Goal: Information Seeking & Learning: Learn about a topic

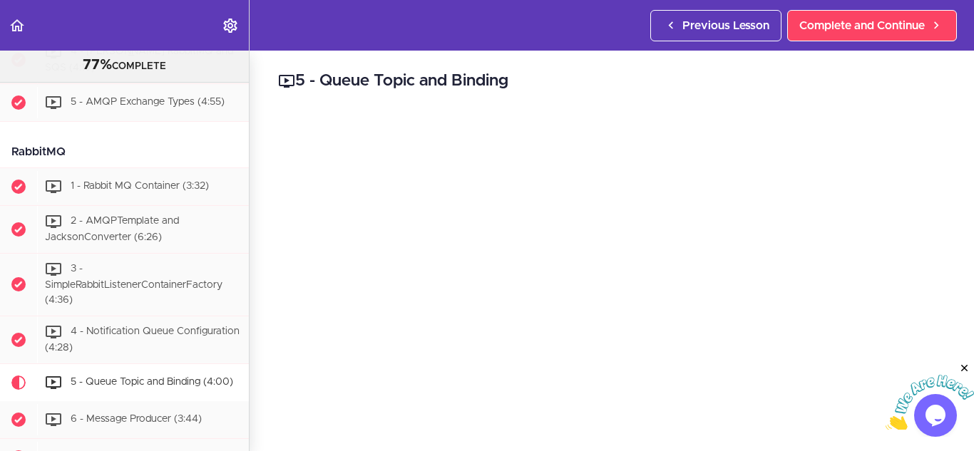
scroll to position [2801, 0]
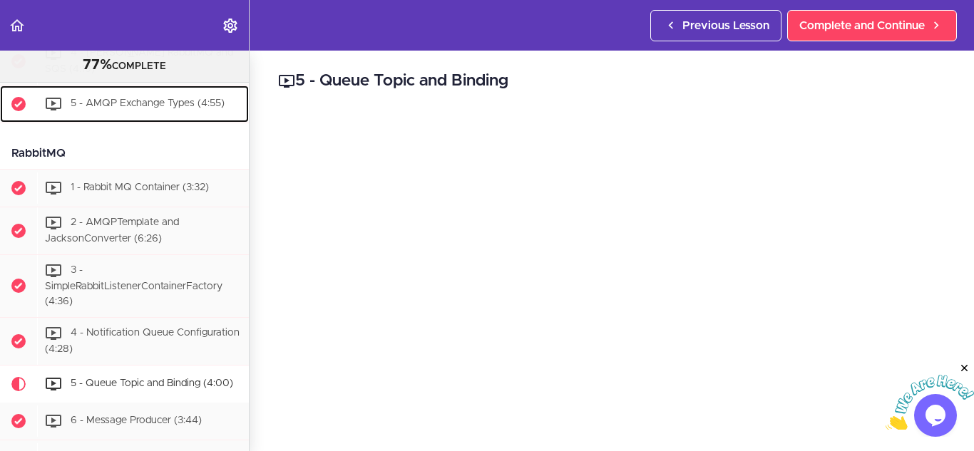
click at [120, 120] on div "5 - AMQP Exchange Types (4:55)" at bounding box center [143, 103] width 212 height 31
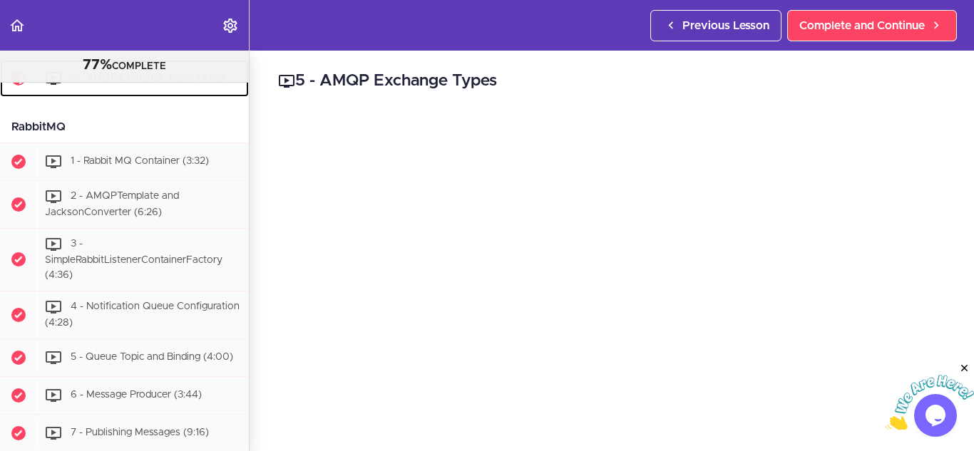
scroll to position [2829, 0]
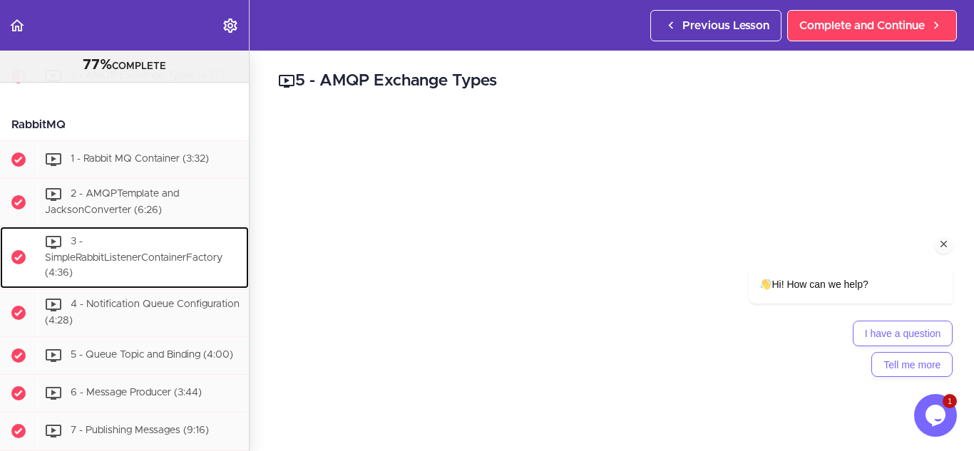
click at [198, 289] on div "3 - SimpleRabbitListenerContainerFactory (4:36)" at bounding box center [143, 258] width 212 height 62
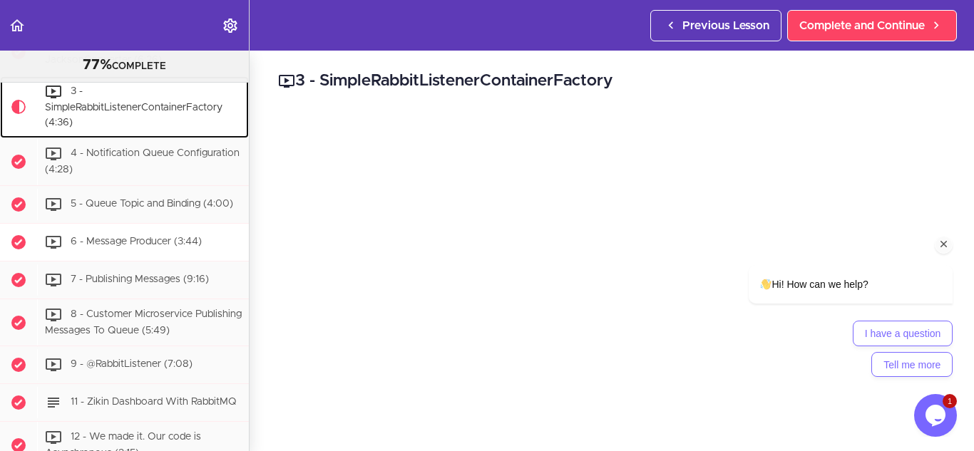
scroll to position [2999, 0]
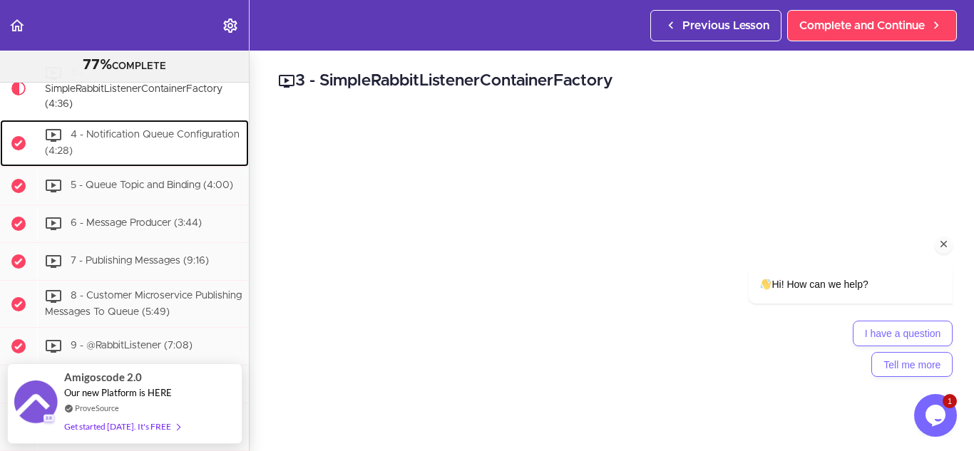
click at [145, 167] on div "4 - Notification Queue Configuration (4:28)" at bounding box center [143, 143] width 212 height 47
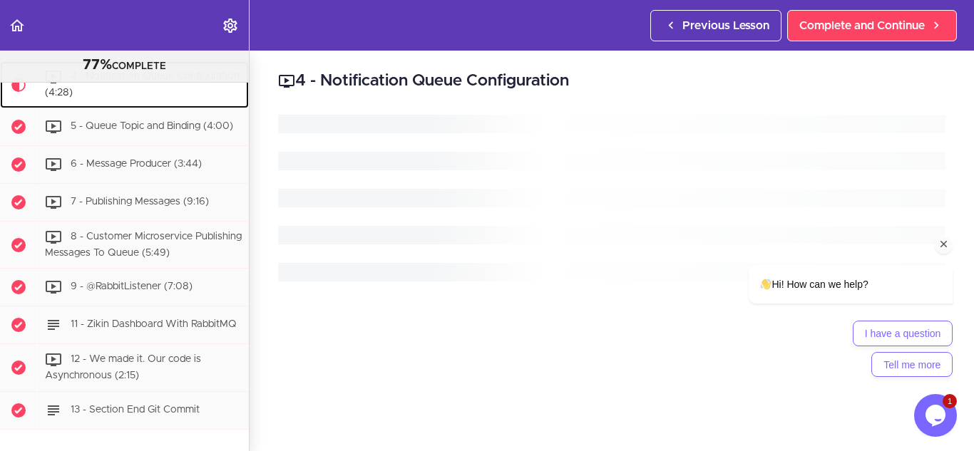
scroll to position [3061, 0]
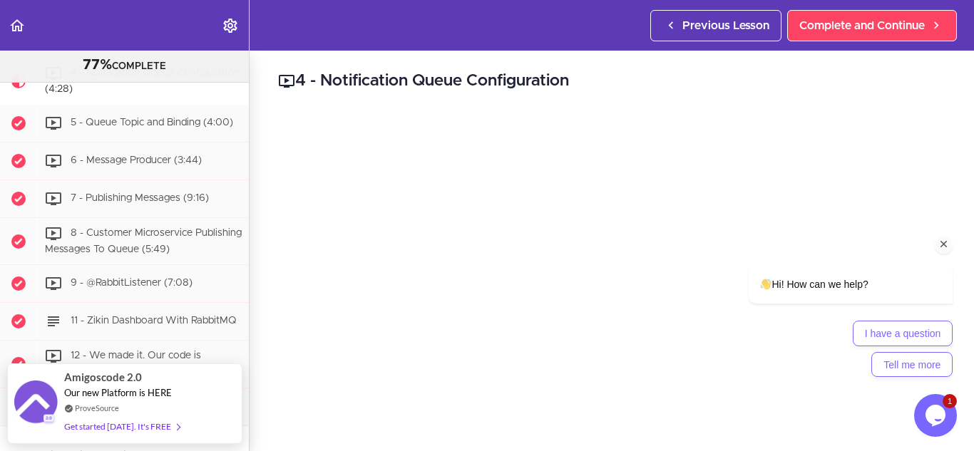
click at [948, 245] on icon "Chat attention grabber" at bounding box center [943, 244] width 13 height 13
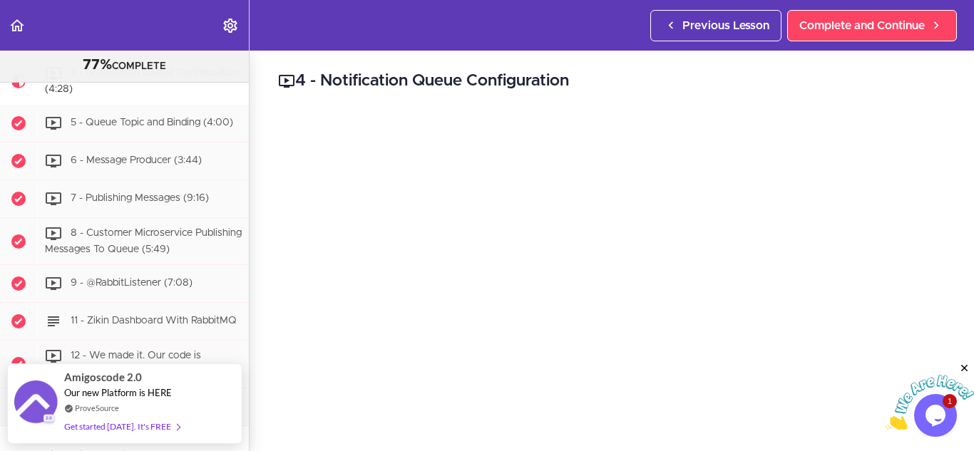
click at [963, 365] on icon "Close" at bounding box center [964, 368] width 13 height 13
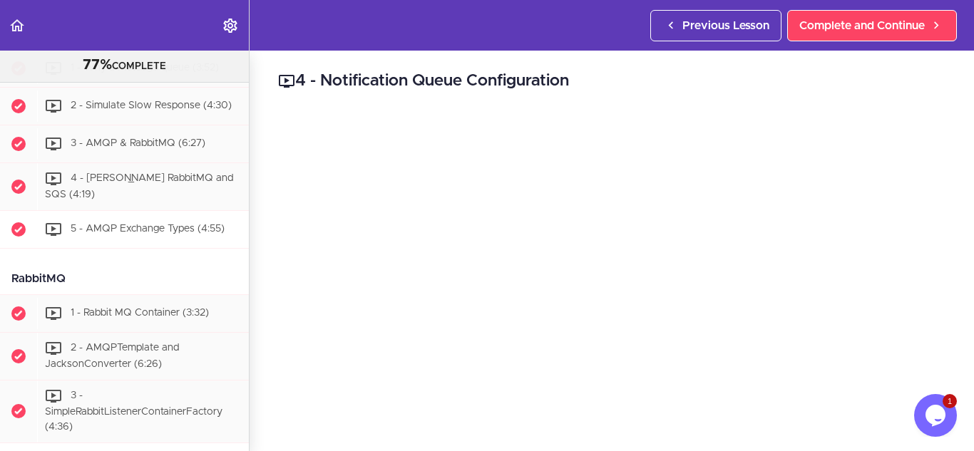
scroll to position [2676, 0]
click at [135, 294] on div "RabbitMQ" at bounding box center [124, 278] width 249 height 32
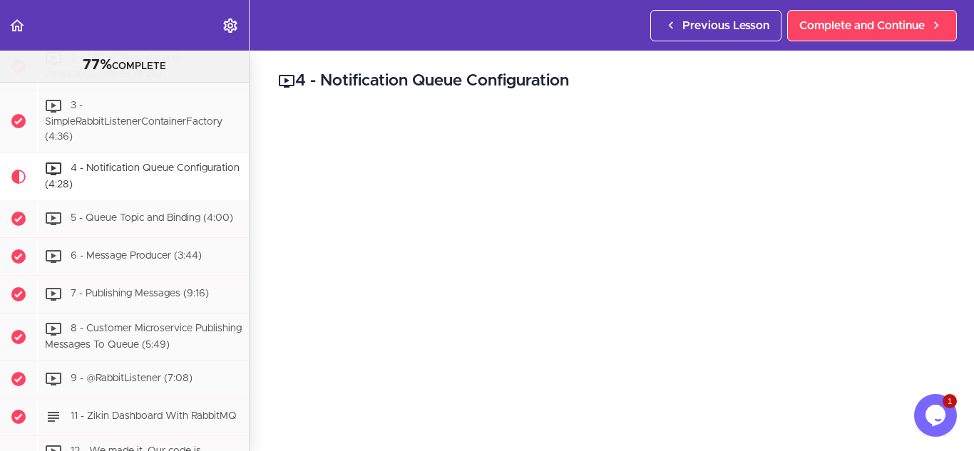
scroll to position [2965, 0]
